Goal: Task Accomplishment & Management: Use online tool/utility

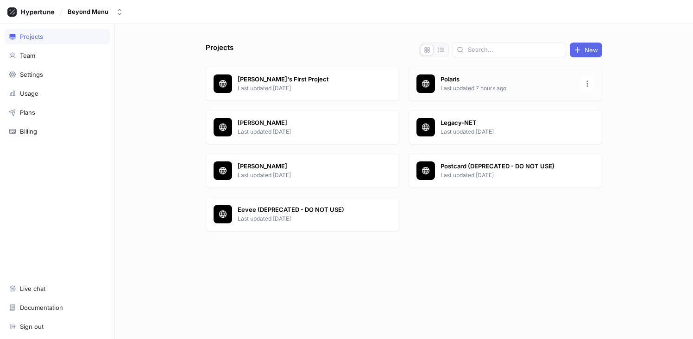
click at [486, 77] on p "Polaris" at bounding box center [507, 79] width 134 height 9
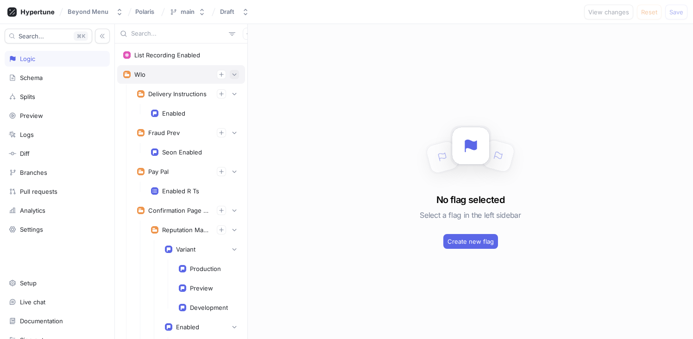
click at [232, 72] on button "button" at bounding box center [234, 74] width 9 height 9
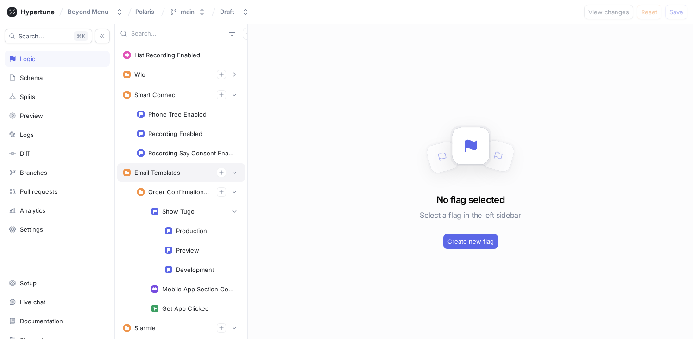
click at [227, 179] on div "Email Templates" at bounding box center [181, 172] width 128 height 19
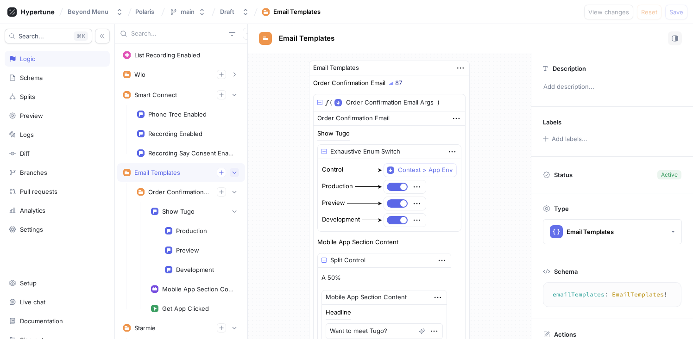
click at [232, 175] on icon "button" at bounding box center [235, 173] width 6 height 6
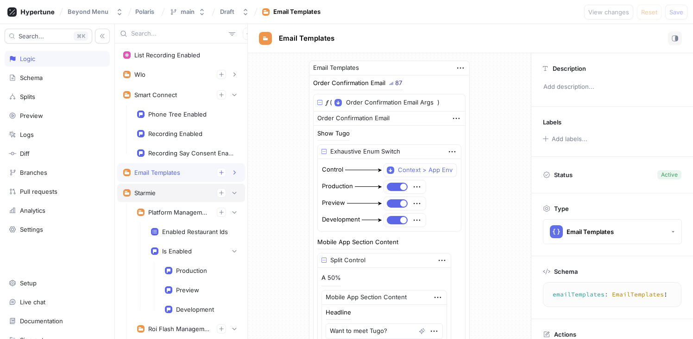
click at [177, 194] on div "Starmie" at bounding box center [181, 192] width 116 height 9
type textarea "x"
type textarea "starmie(starmieContext: StarmieContext!): Starmie!"
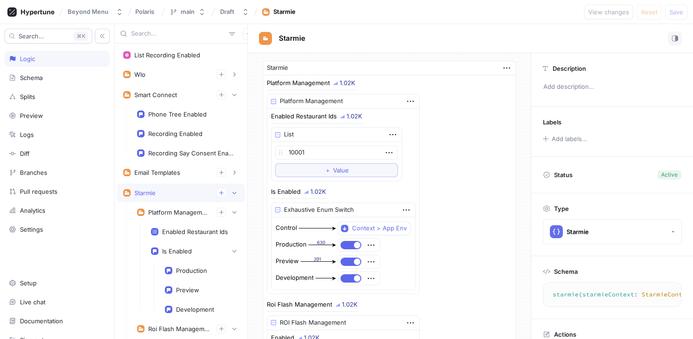
scroll to position [140, 0]
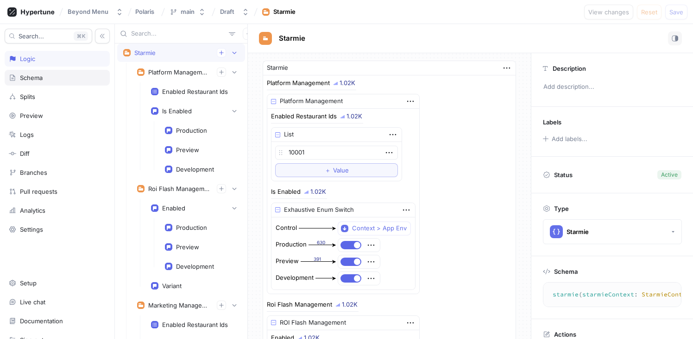
click at [38, 75] on div "Schema" at bounding box center [31, 77] width 23 height 7
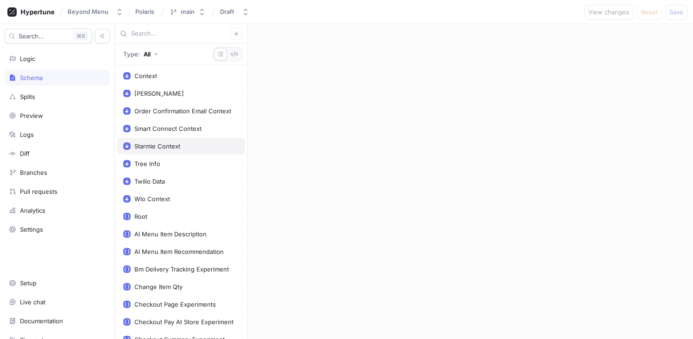
click at [175, 138] on div "Starmie Context" at bounding box center [181, 146] width 128 height 17
type textarea "x"
